Goal: Navigation & Orientation: Find specific page/section

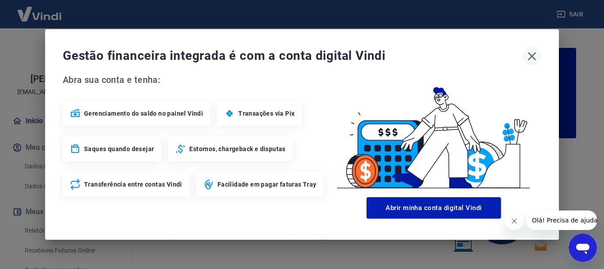
click at [535, 54] on icon "button" at bounding box center [532, 56] width 8 height 8
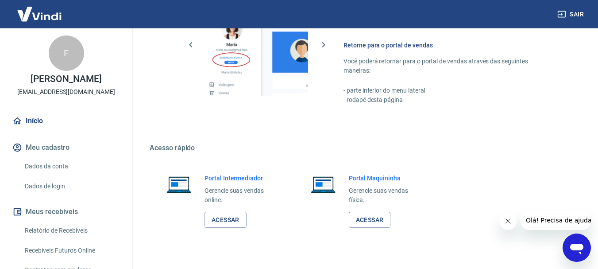
scroll to position [549, 0]
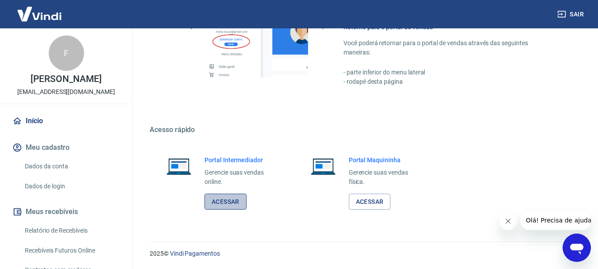
click at [232, 198] on link "Acessar" at bounding box center [225, 201] width 42 height 16
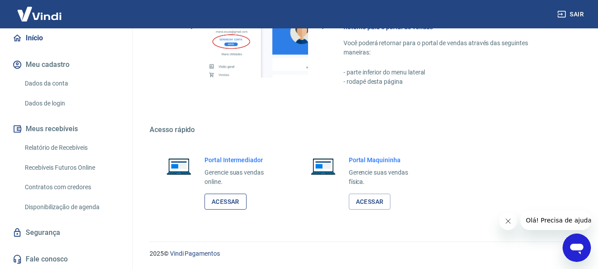
click at [225, 201] on link "Acessar" at bounding box center [225, 201] width 42 height 16
